Goal: Transaction & Acquisition: Download file/media

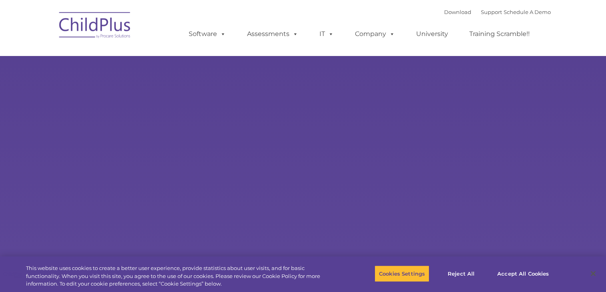
select select "MEDIUM"
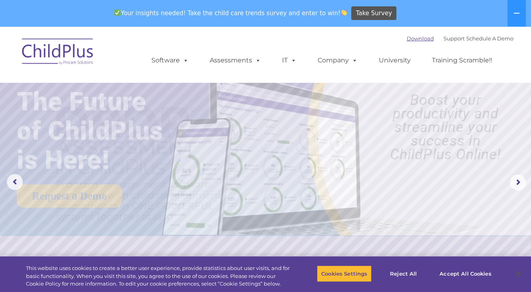
click at [411, 34] on div "Download Support | Schedule A Demo " at bounding box center [460, 38] width 107 height 12
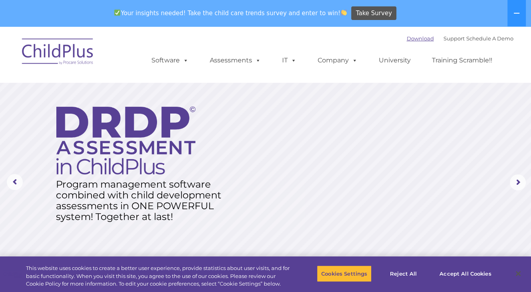
click at [413, 39] on link "Download" at bounding box center [420, 38] width 27 height 6
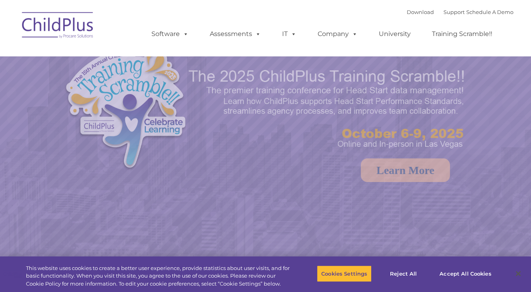
select select "MEDIUM"
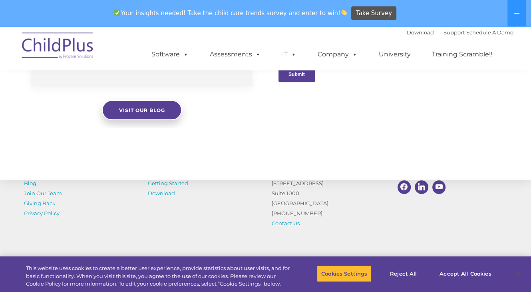
scroll to position [931, 0]
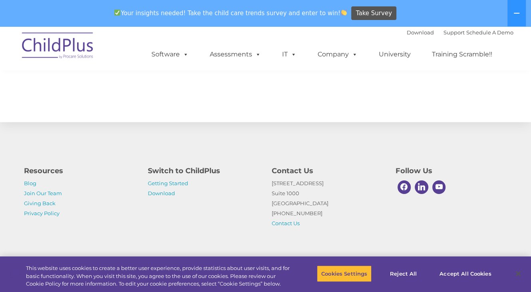
drag, startPoint x: 407, startPoint y: 146, endPoint x: 345, endPoint y: 122, distance: 66.3
click at [345, 122] on div "Resources Blog Join Our Team Giving Back Privacy Policy Switch to ChildPlus Get…" at bounding box center [265, 190] width 531 height 139
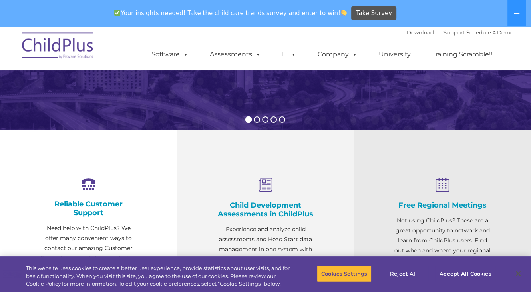
scroll to position [0, 0]
